Goal: Transaction & Acquisition: Purchase product/service

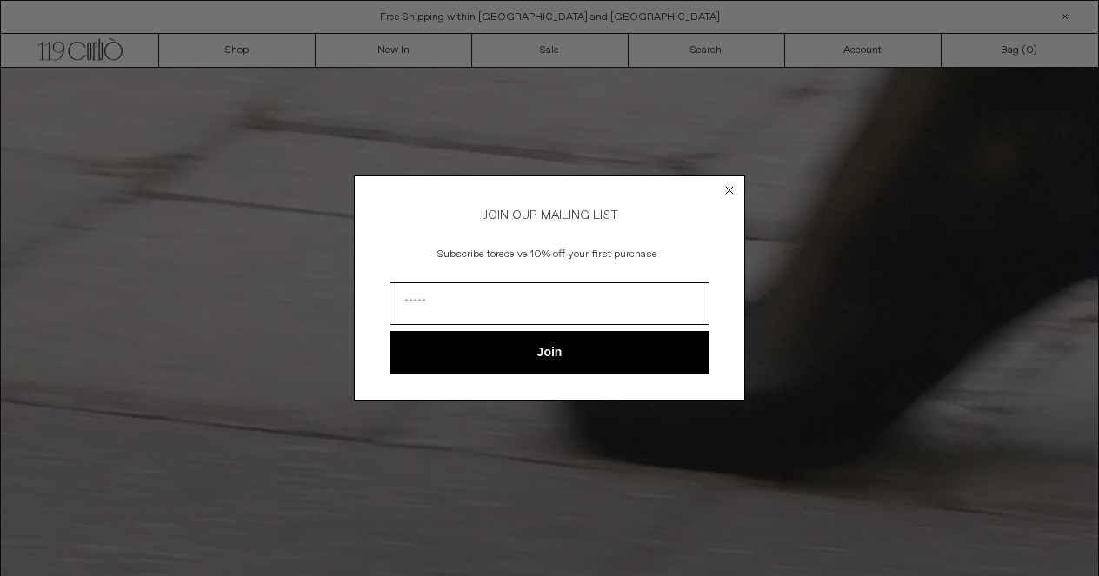
click at [581, 46] on div "Close dialog JOIN OUR MAILING LIST Subscribe to receive 10% off your first purc…" at bounding box center [549, 288] width 1099 height 576
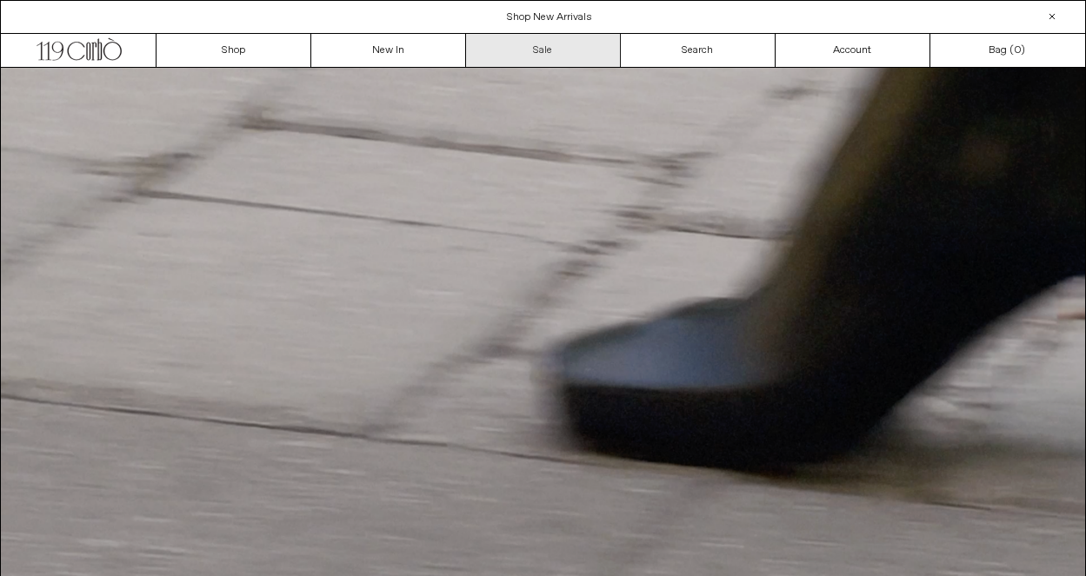
click at [548, 55] on link "Sale" at bounding box center [543, 50] width 155 height 33
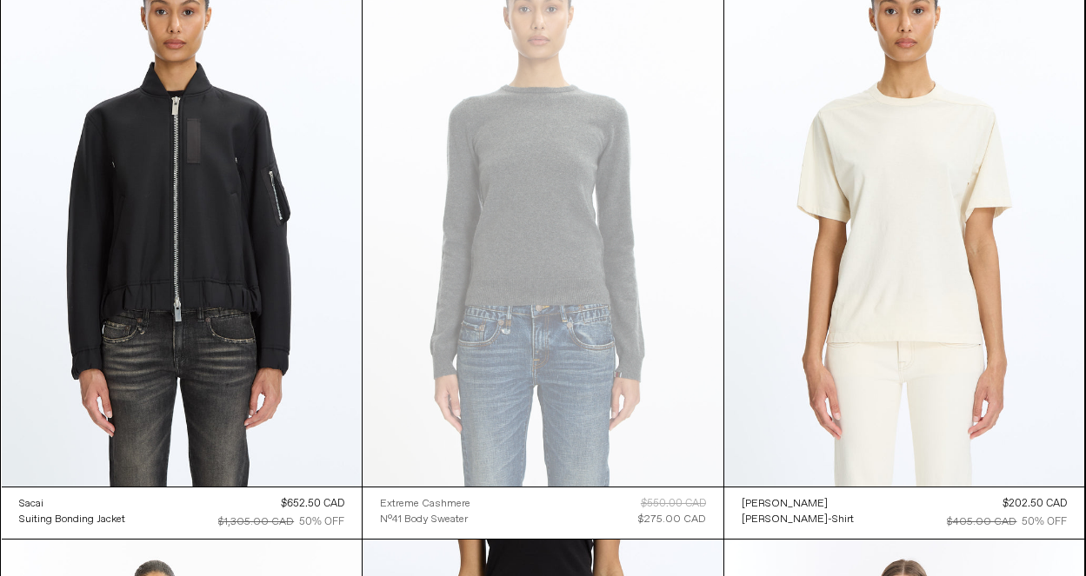
scroll to position [17963, 0]
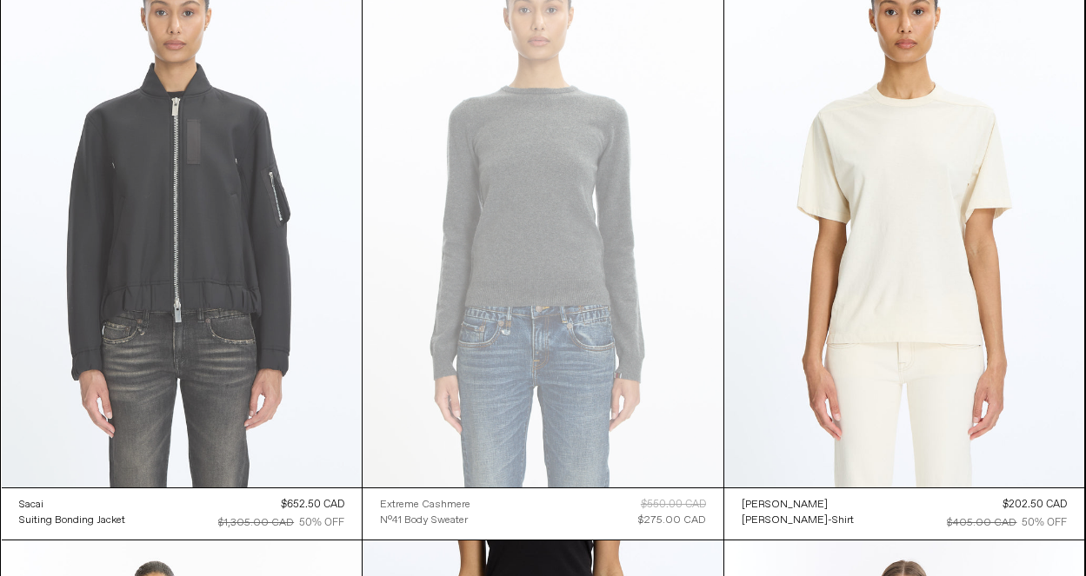
click at [234, 328] on at bounding box center [182, 217] width 361 height 541
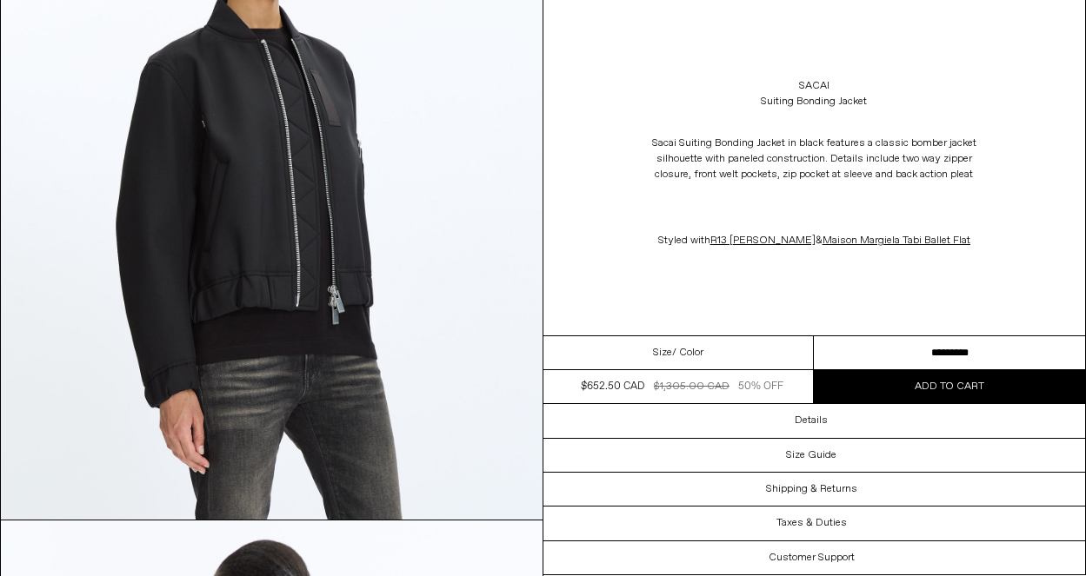
scroll to position [924, 0]
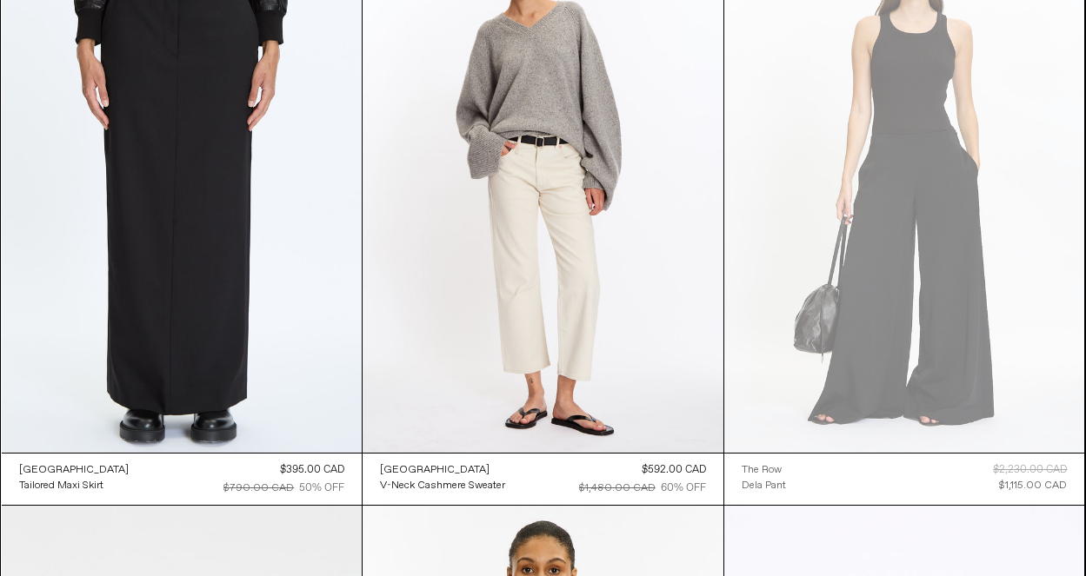
scroll to position [28091, 0]
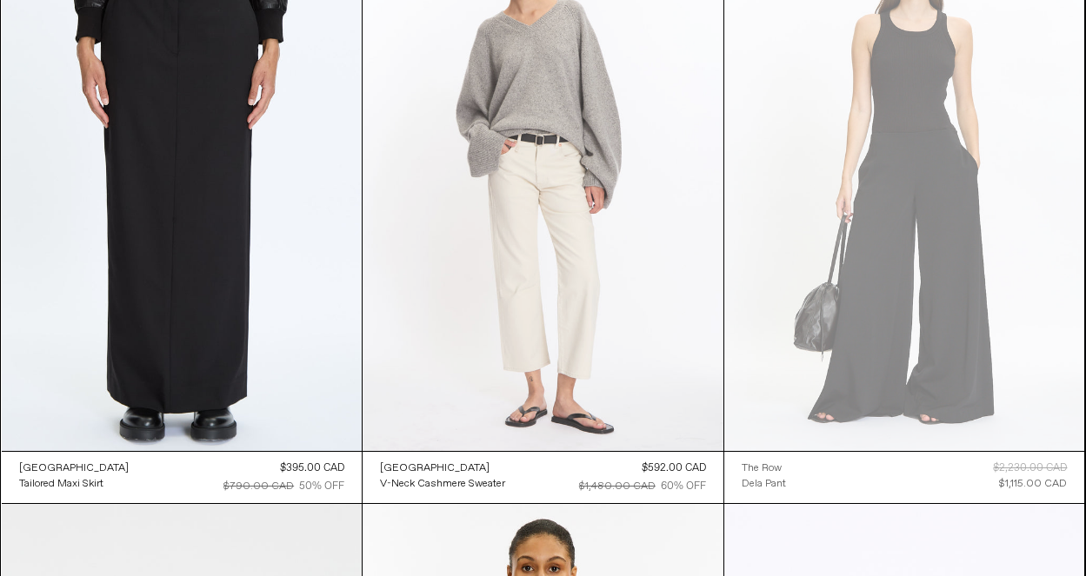
click at [581, 300] on at bounding box center [542, 180] width 361 height 541
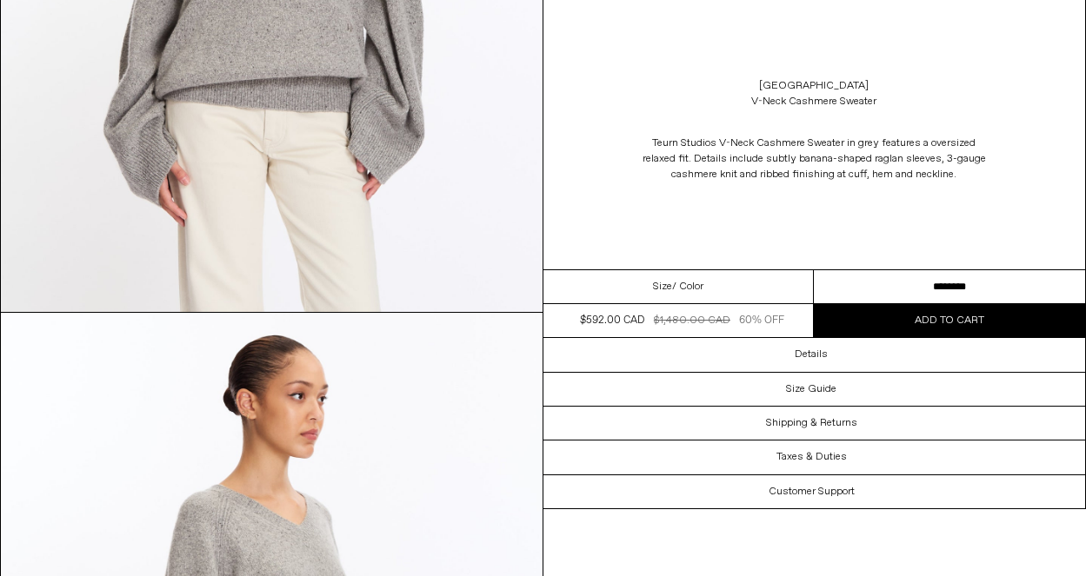
scroll to position [1122, 0]
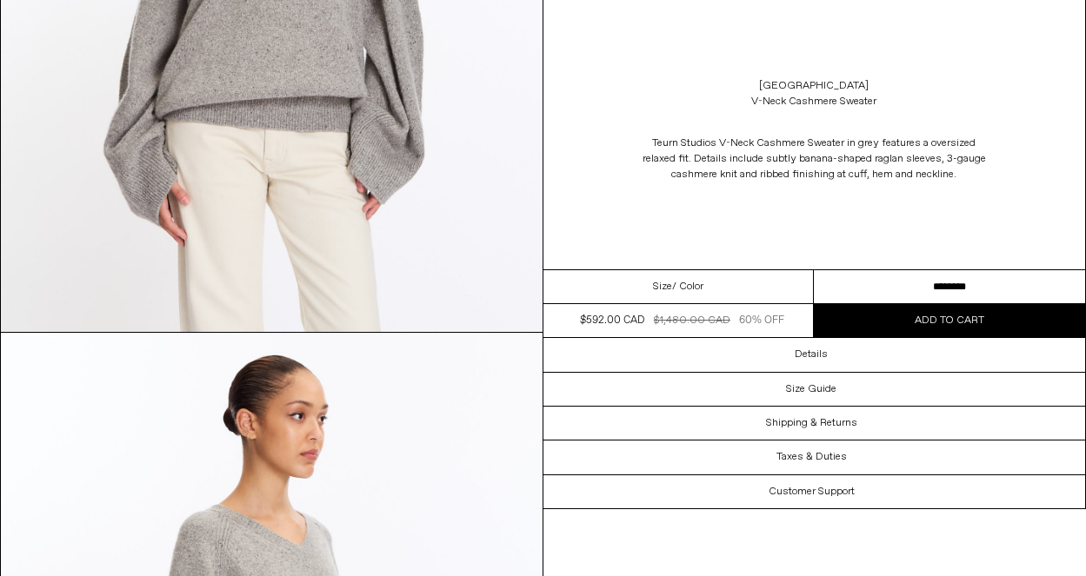
click at [995, 287] on select "**********" at bounding box center [949, 287] width 271 height 34
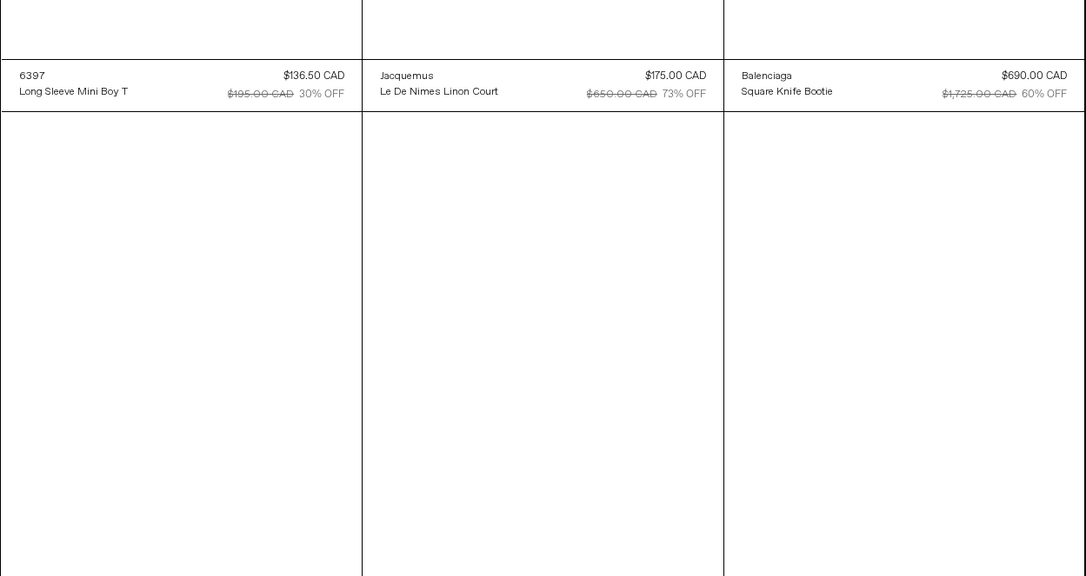
scroll to position [37392, 0]
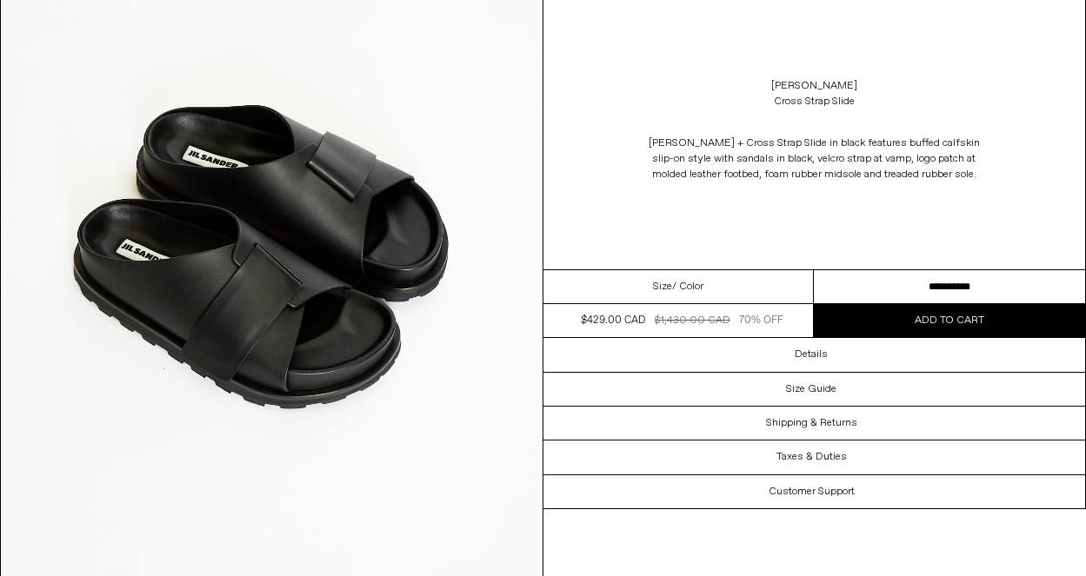
scroll to position [2941, 0]
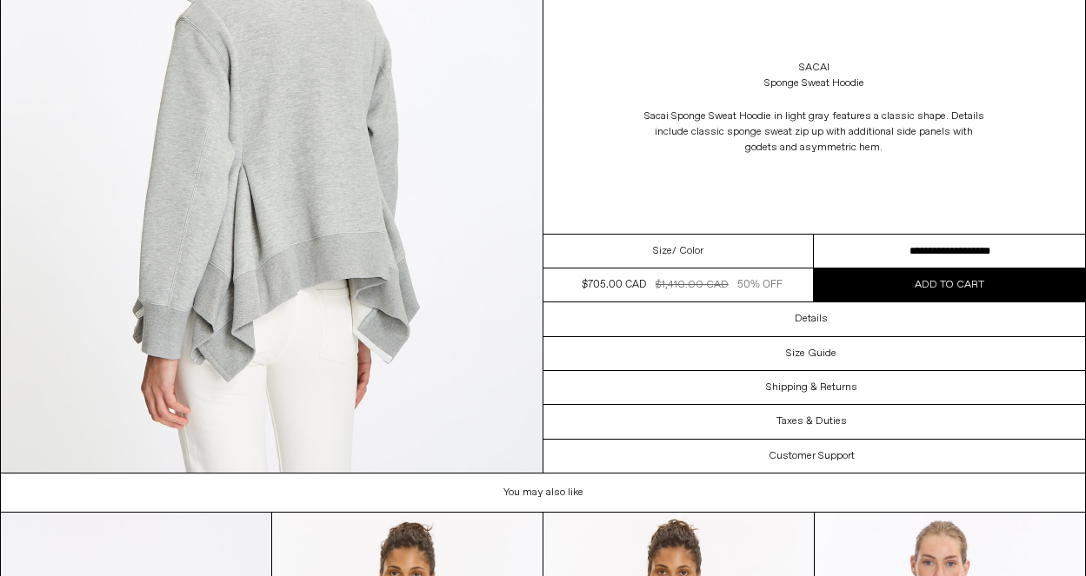
scroll to position [2318, 0]
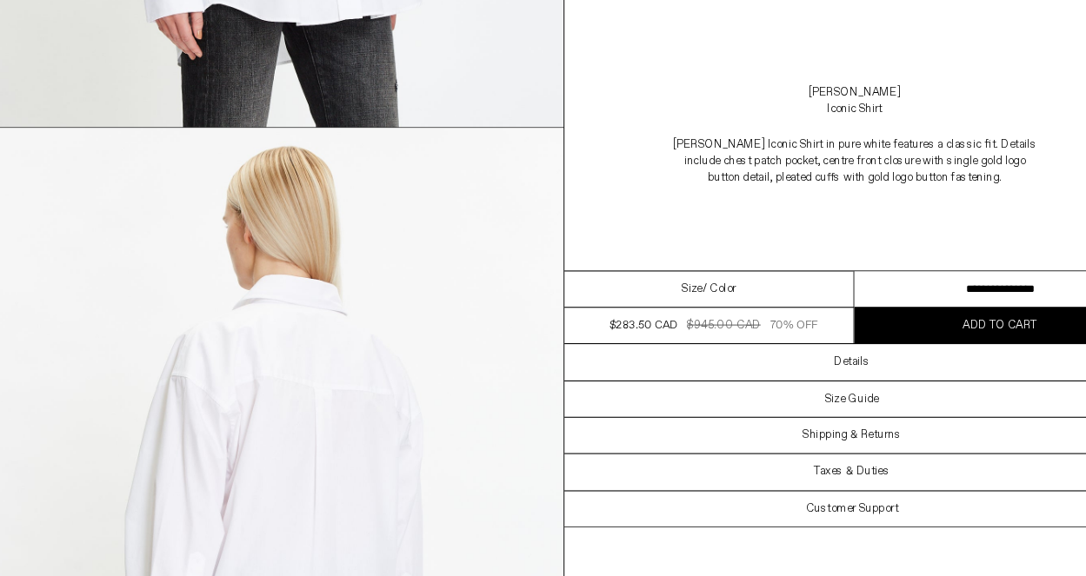
scroll to position [1993, 0]
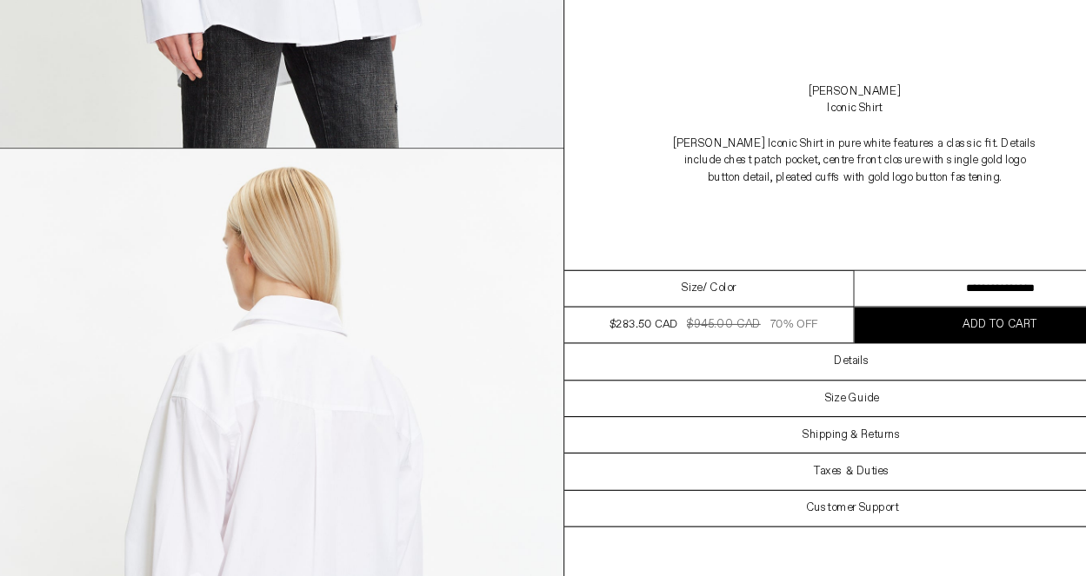
click at [907, 268] on select "**********" at bounding box center [949, 270] width 271 height 34
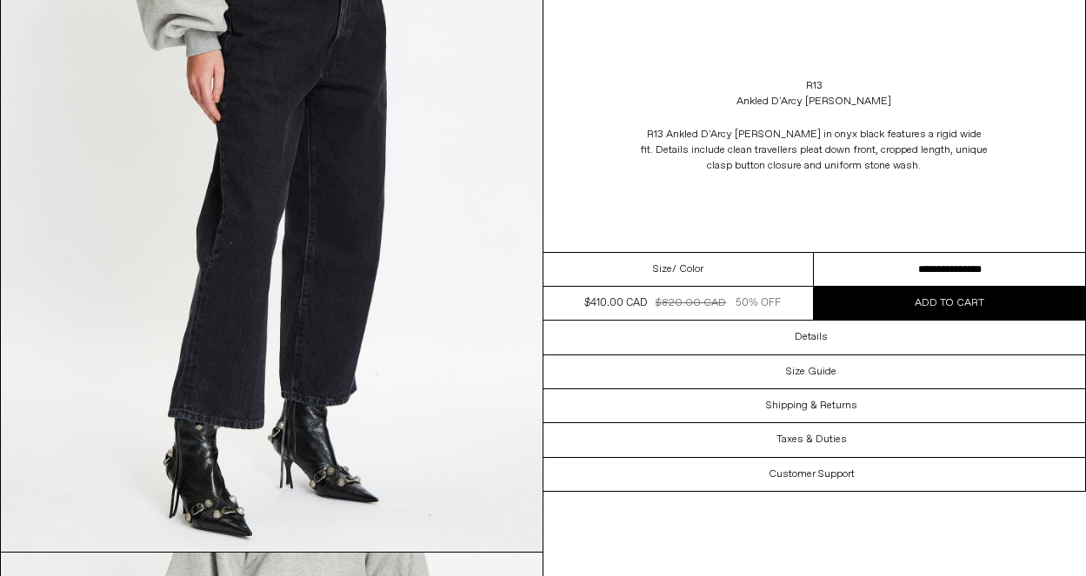
scroll to position [1540, 0]
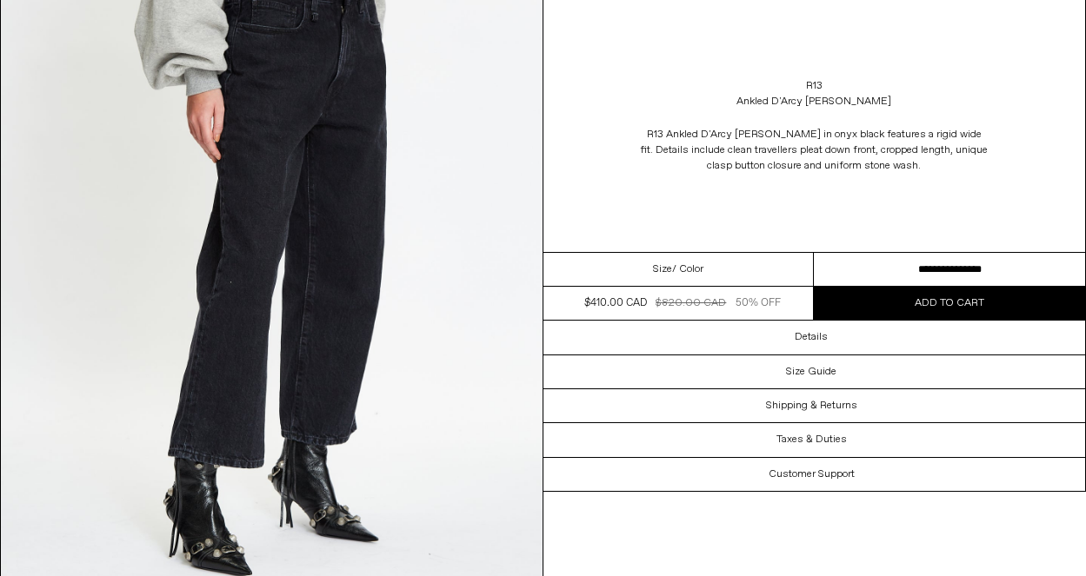
click at [946, 269] on select "**********" at bounding box center [949, 270] width 271 height 34
